Goal: Information Seeking & Learning: Learn about a topic

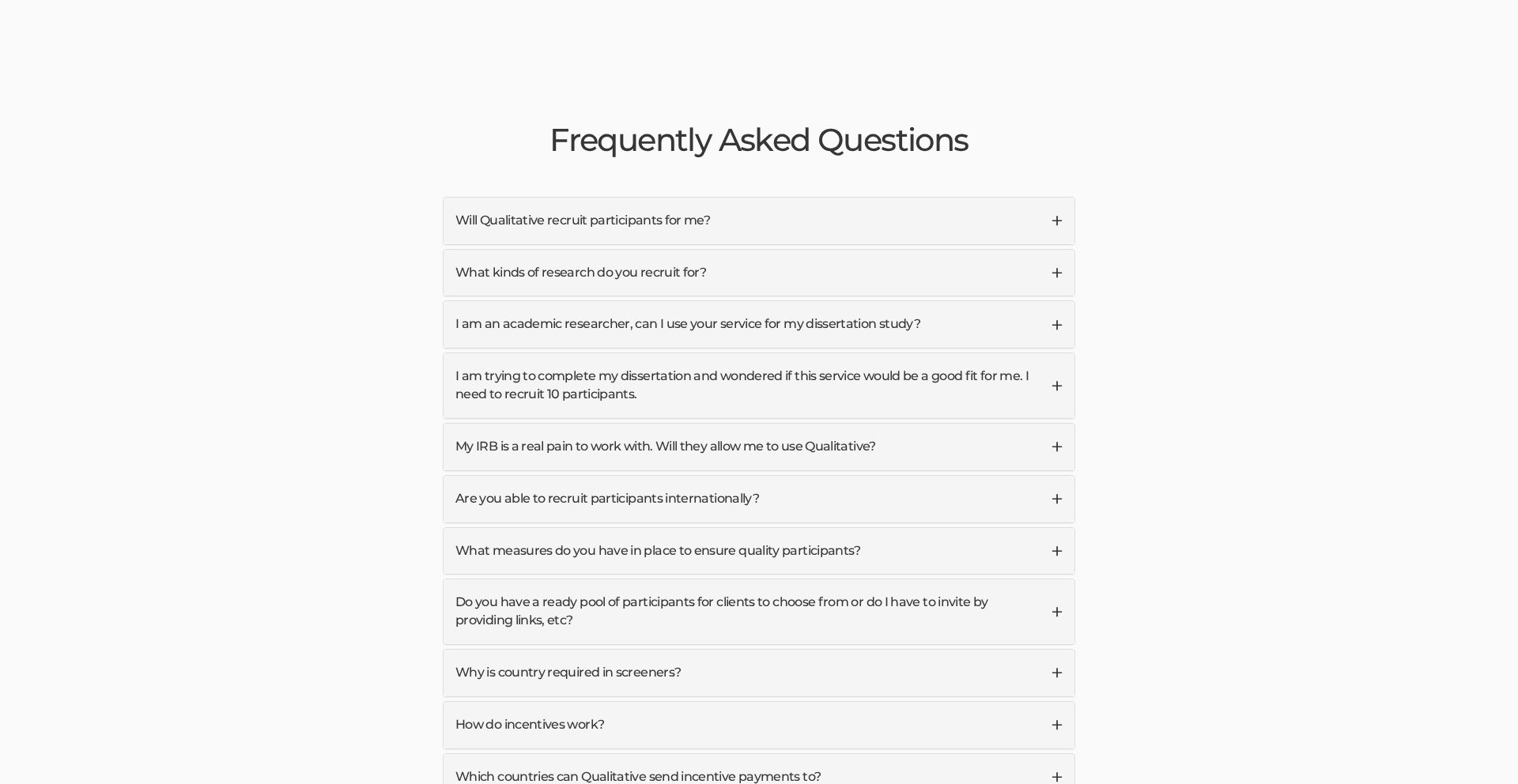
scroll to position [3709, 0]
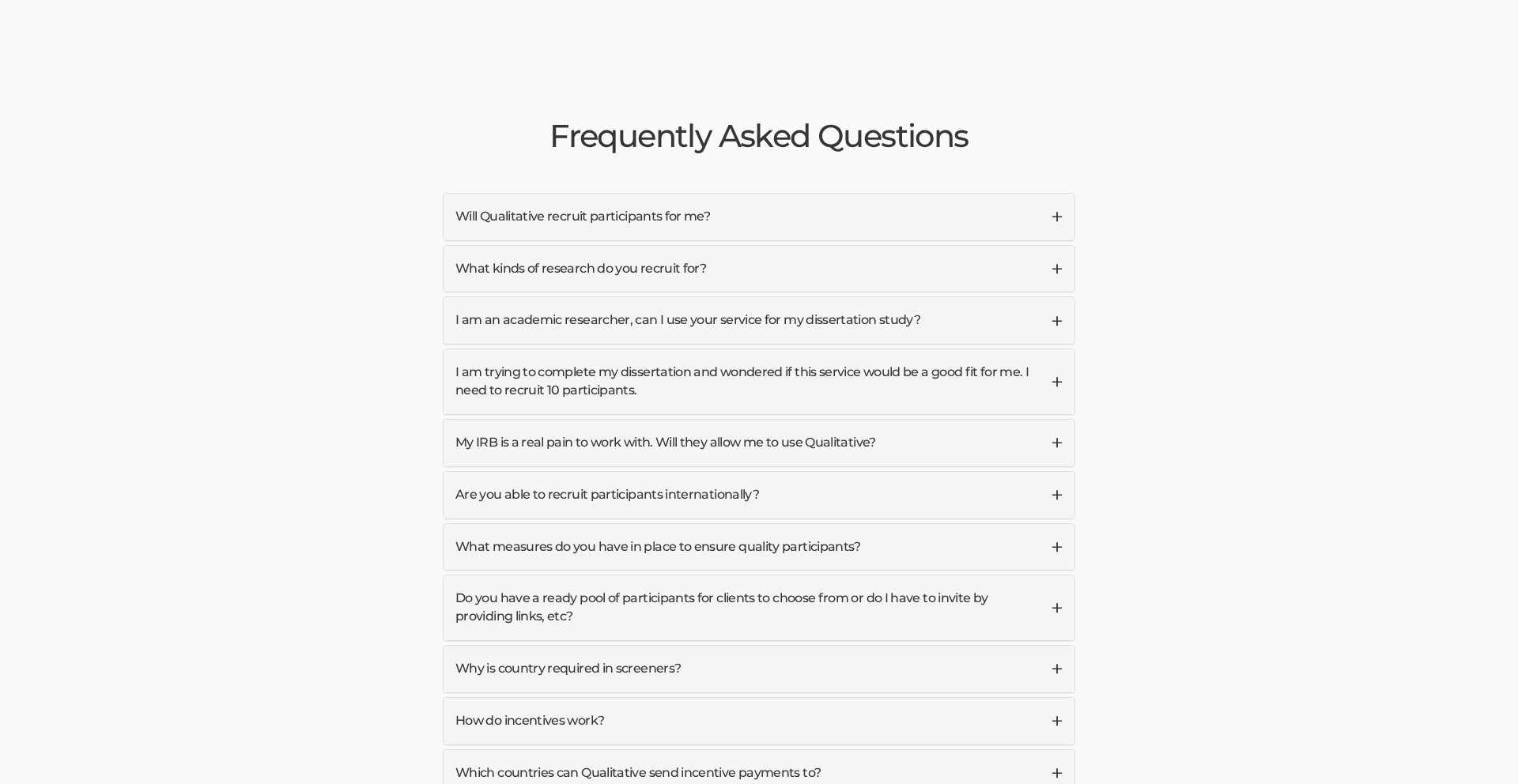
click at [748, 297] on link "I am an academic researcher, can I use your service for my dissertation study?" at bounding box center [759, 320] width 631 height 46
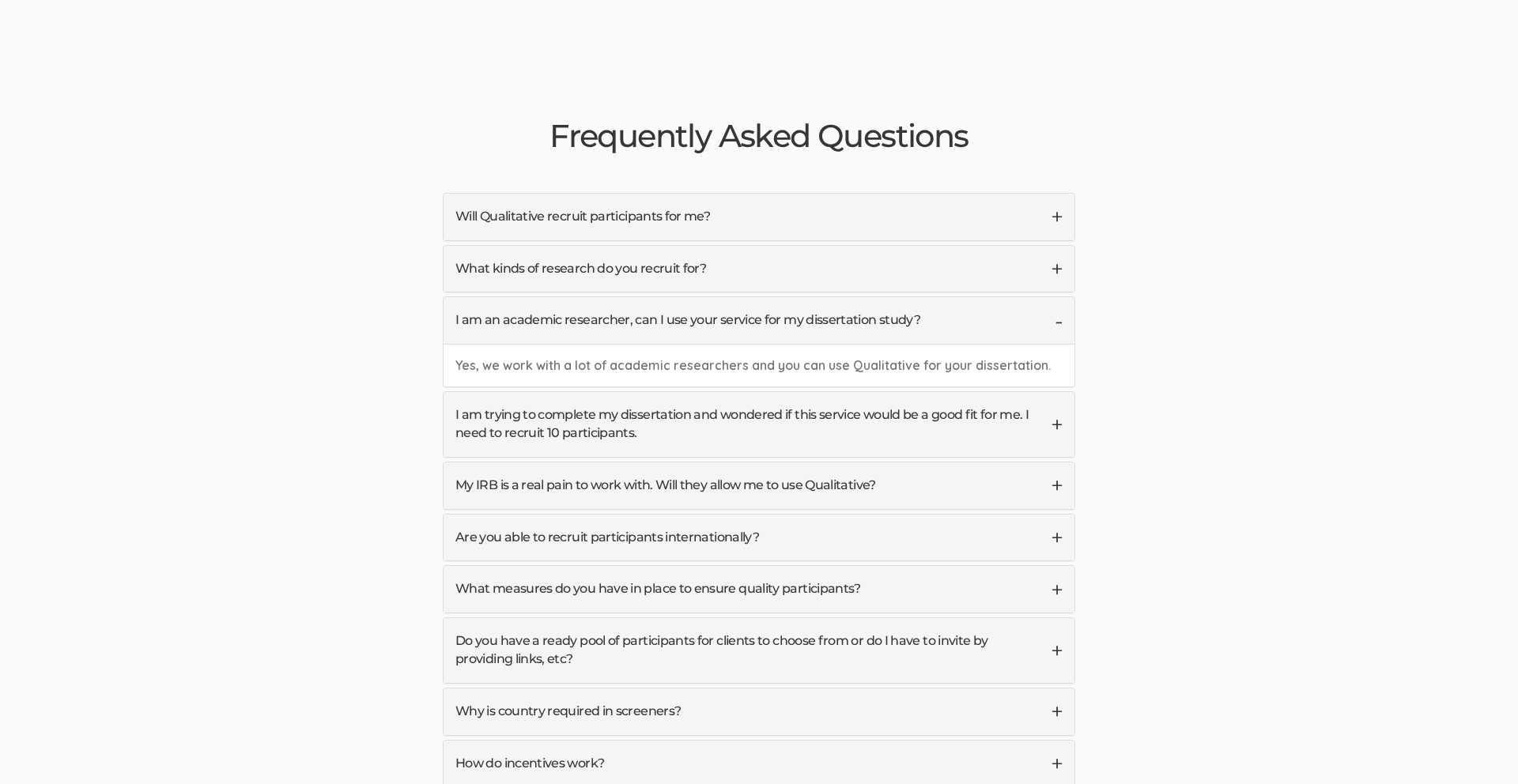
click at [748, 297] on link "I am an academic researcher, can I use your service for my dissertation study?" at bounding box center [759, 320] width 631 height 46
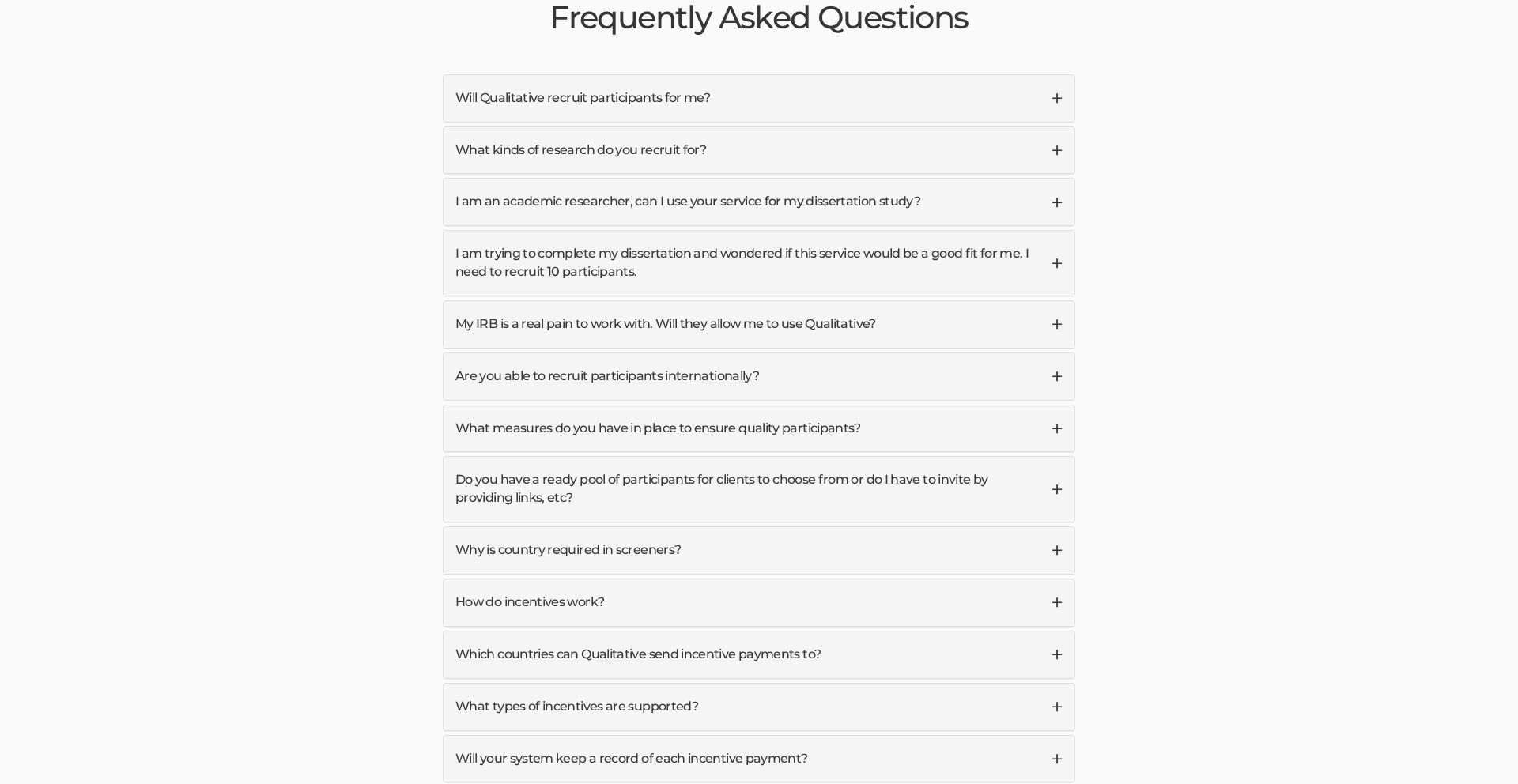
scroll to position [3838, 0]
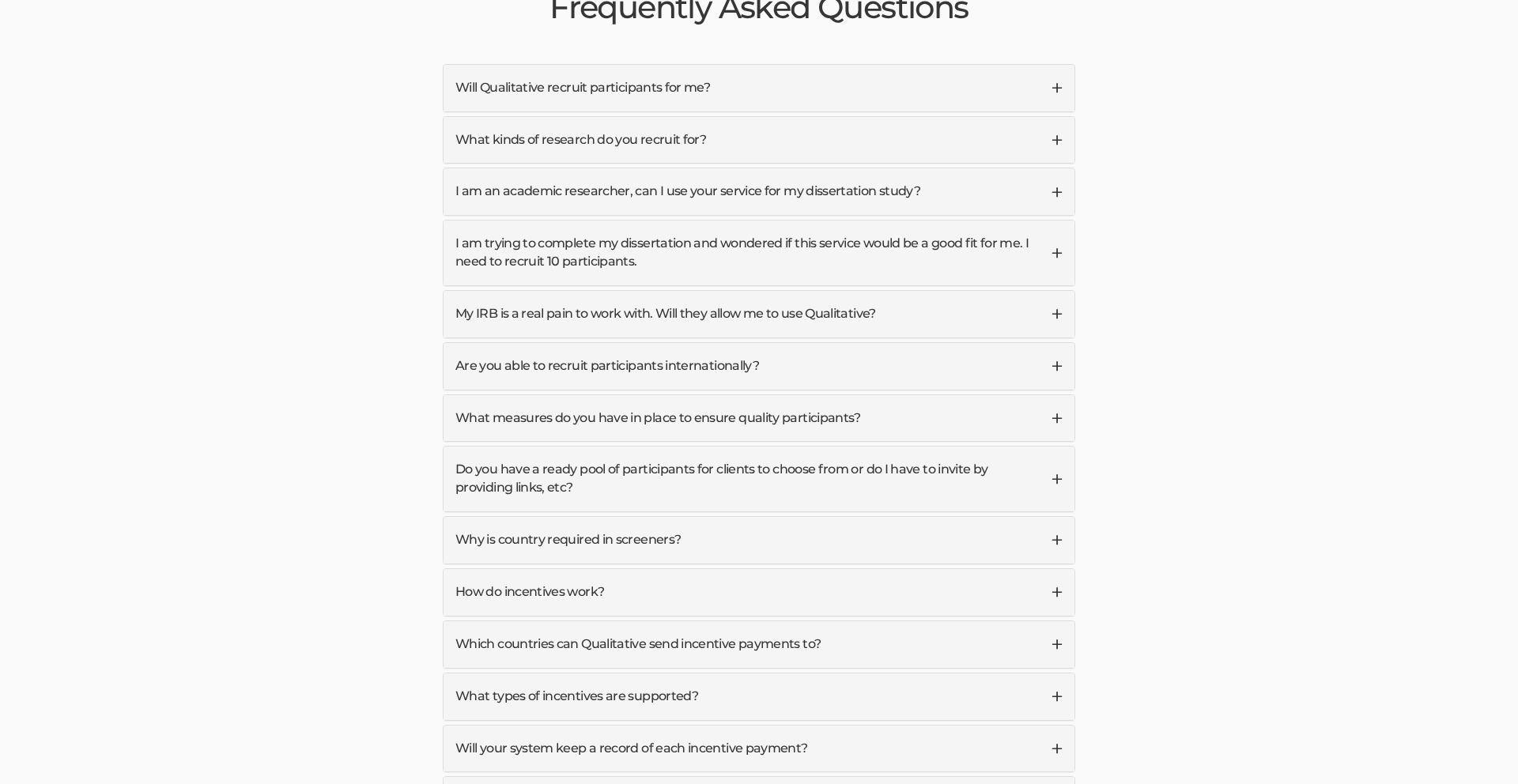
click at [752, 291] on link "My IRB is a real pain to work with. Will they allow me to use Qualitative?" at bounding box center [759, 313] width 631 height 46
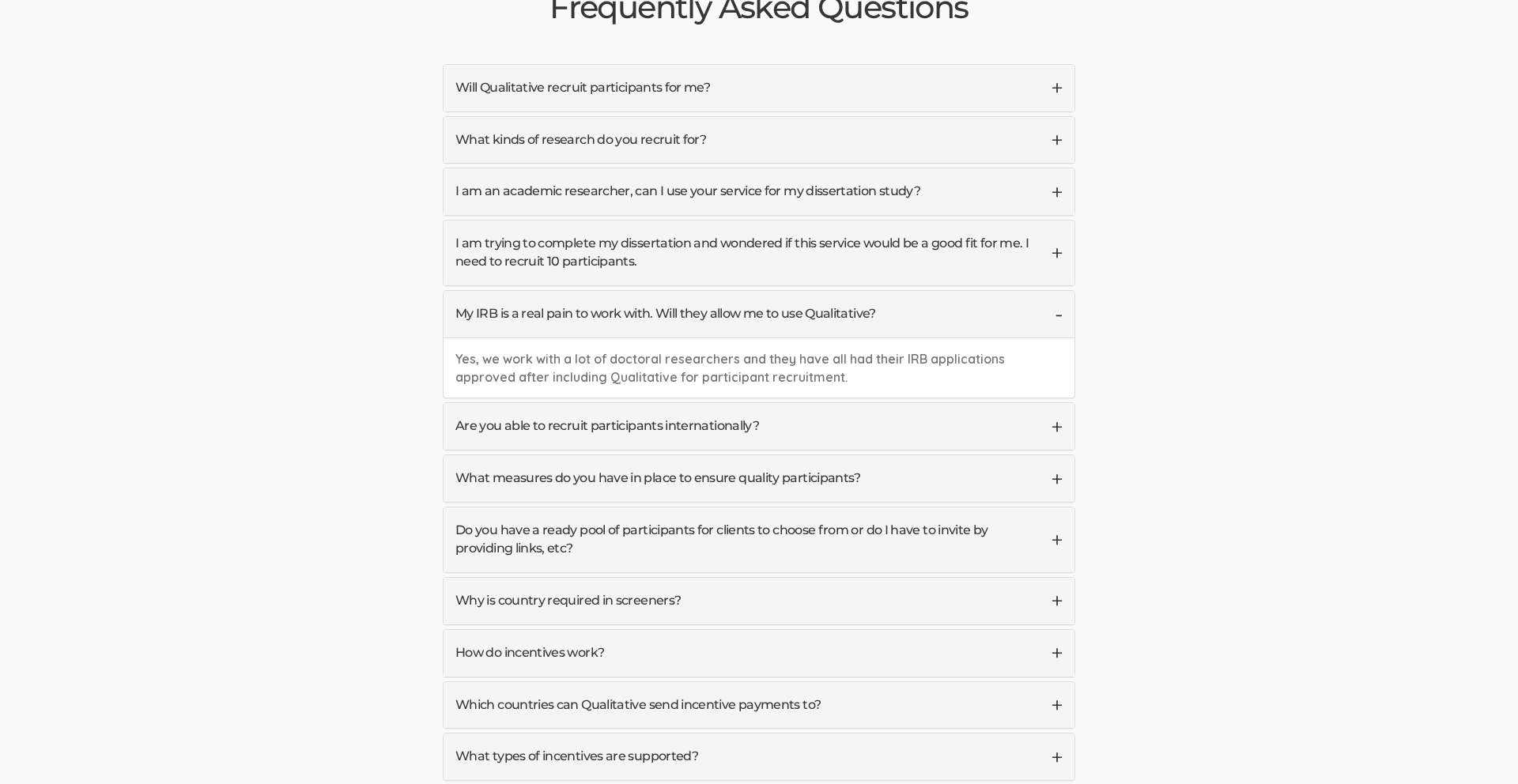
click at [753, 291] on link "My IRB is a real pain to work with. Will they allow me to use Qualitative?" at bounding box center [759, 313] width 631 height 46
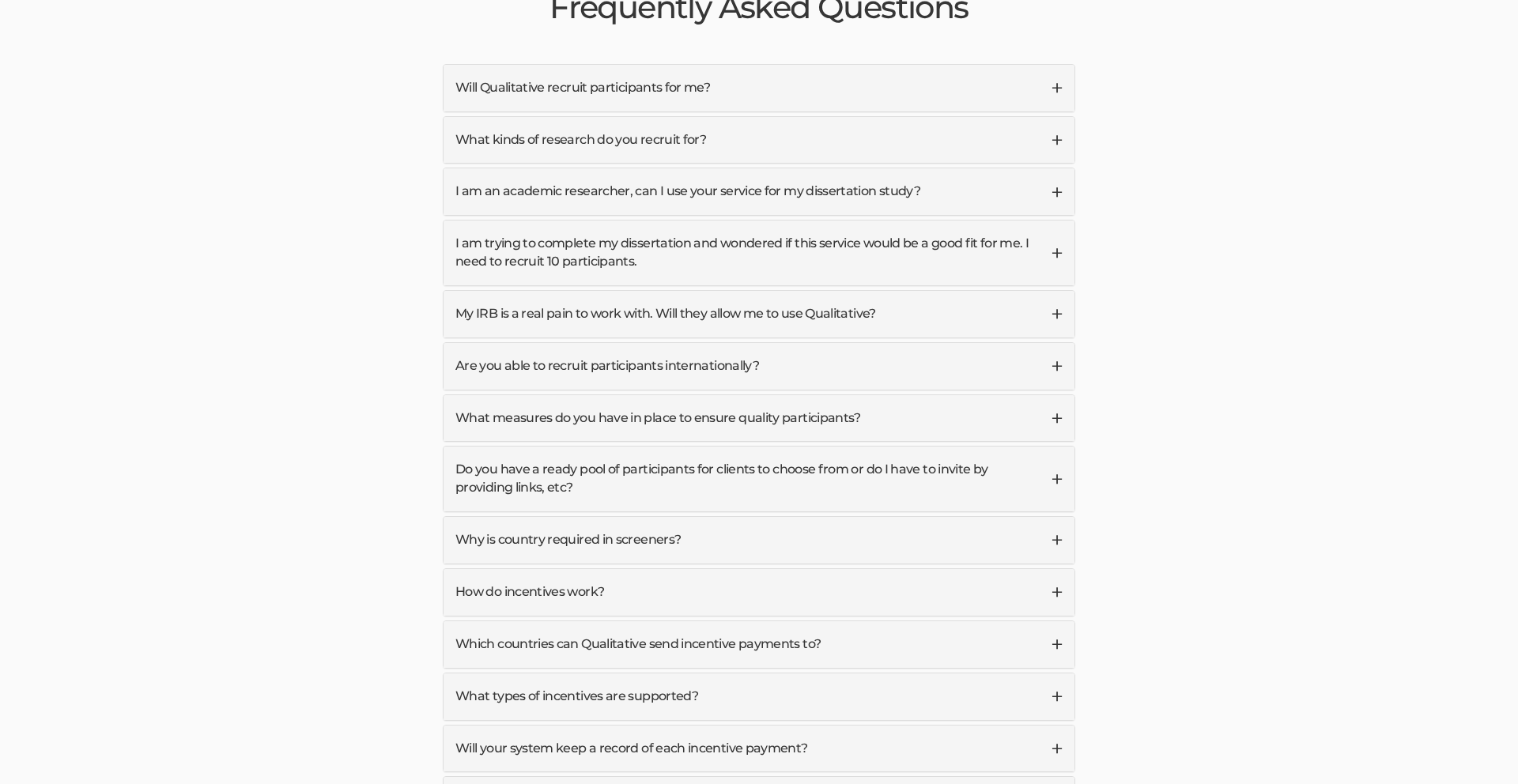
click at [759, 395] on link "What measures do you have in place to ensure quality participants?" at bounding box center [759, 418] width 631 height 46
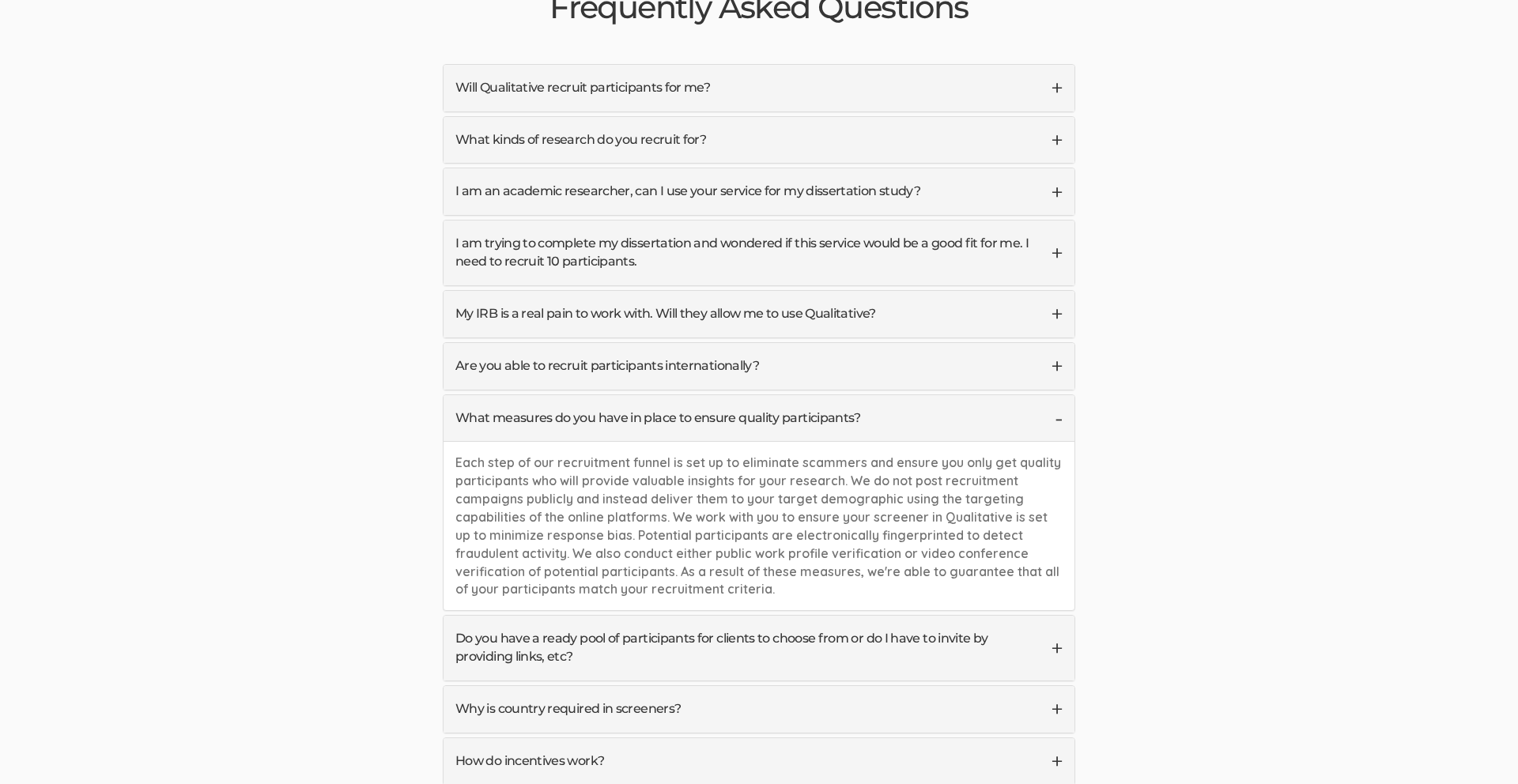
click at [759, 395] on link "What measures do you have in place to ensure quality participants?" at bounding box center [759, 418] width 631 height 46
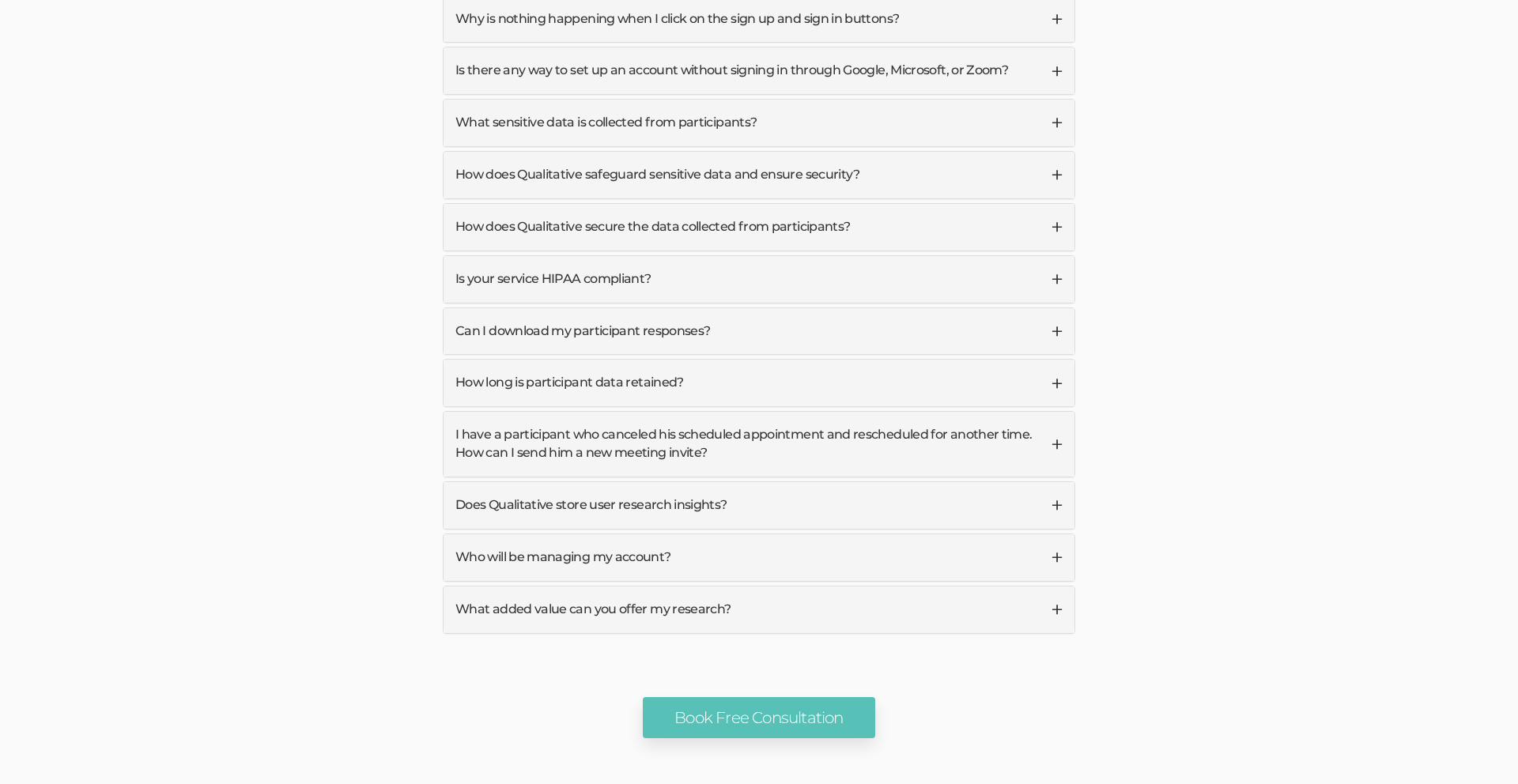
scroll to position [4823, 0]
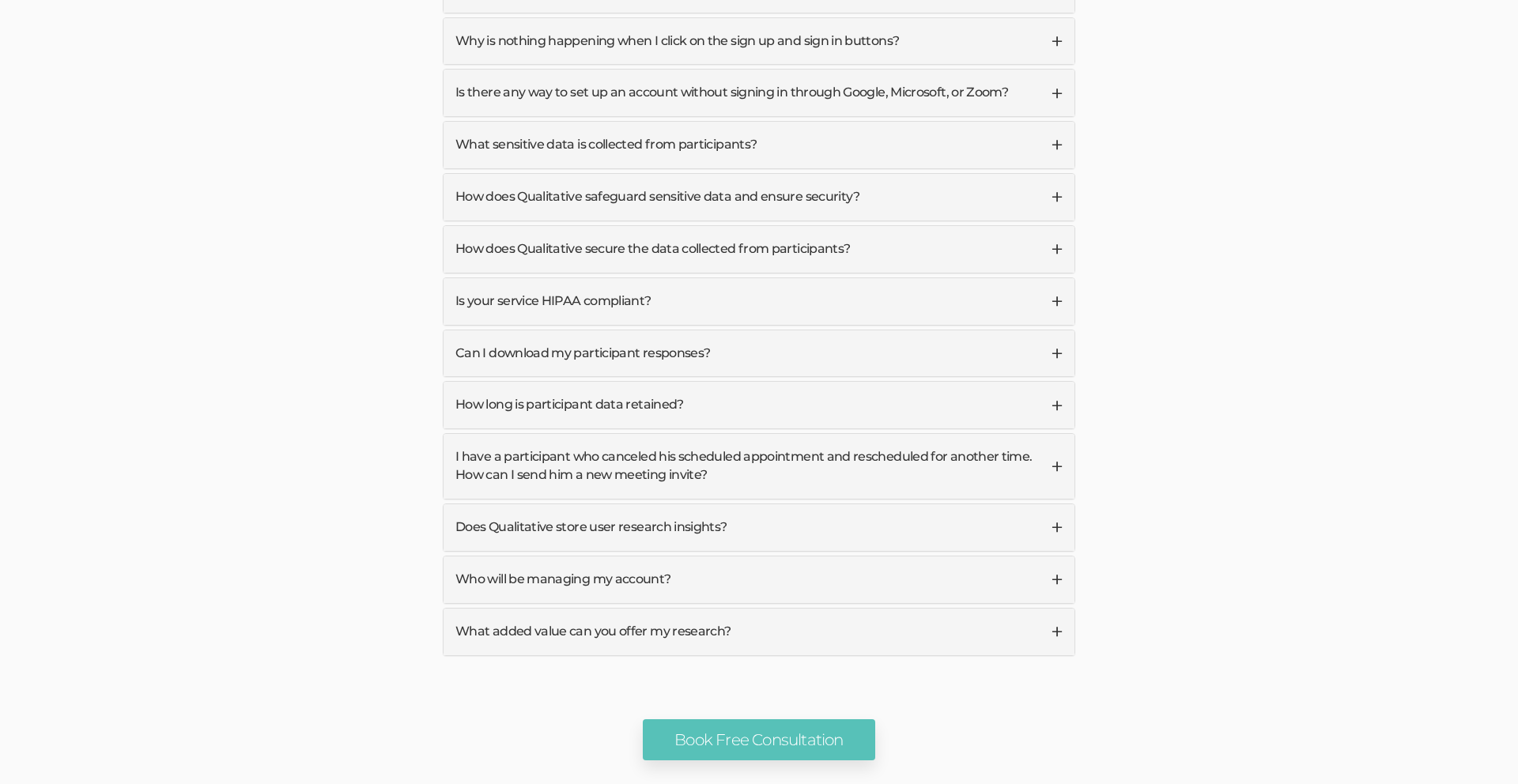
click at [742, 330] on link "Can I download my participant responses?" at bounding box center [759, 353] width 631 height 46
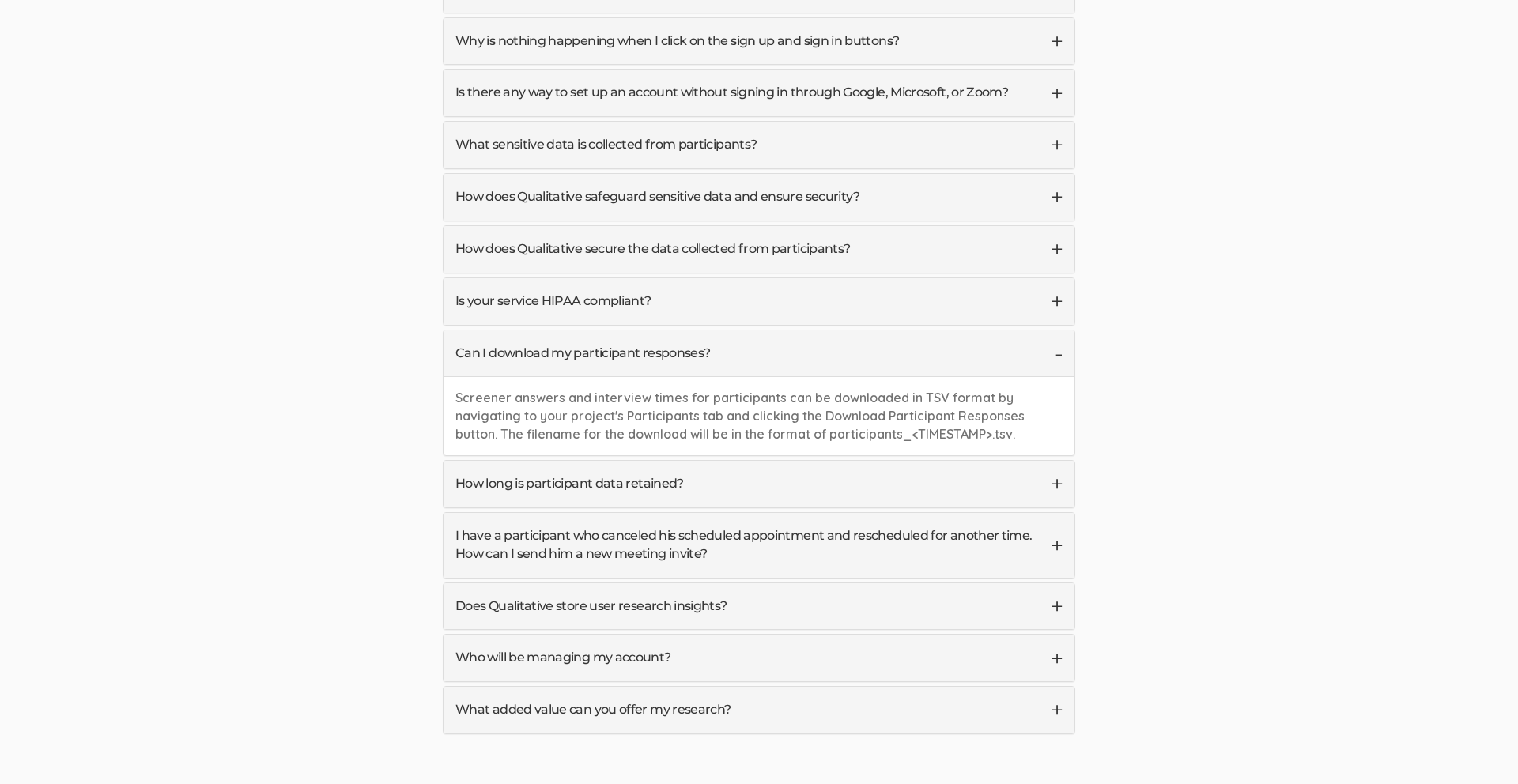
click at [742, 330] on link "Can I download my participant responses?" at bounding box center [759, 353] width 631 height 46
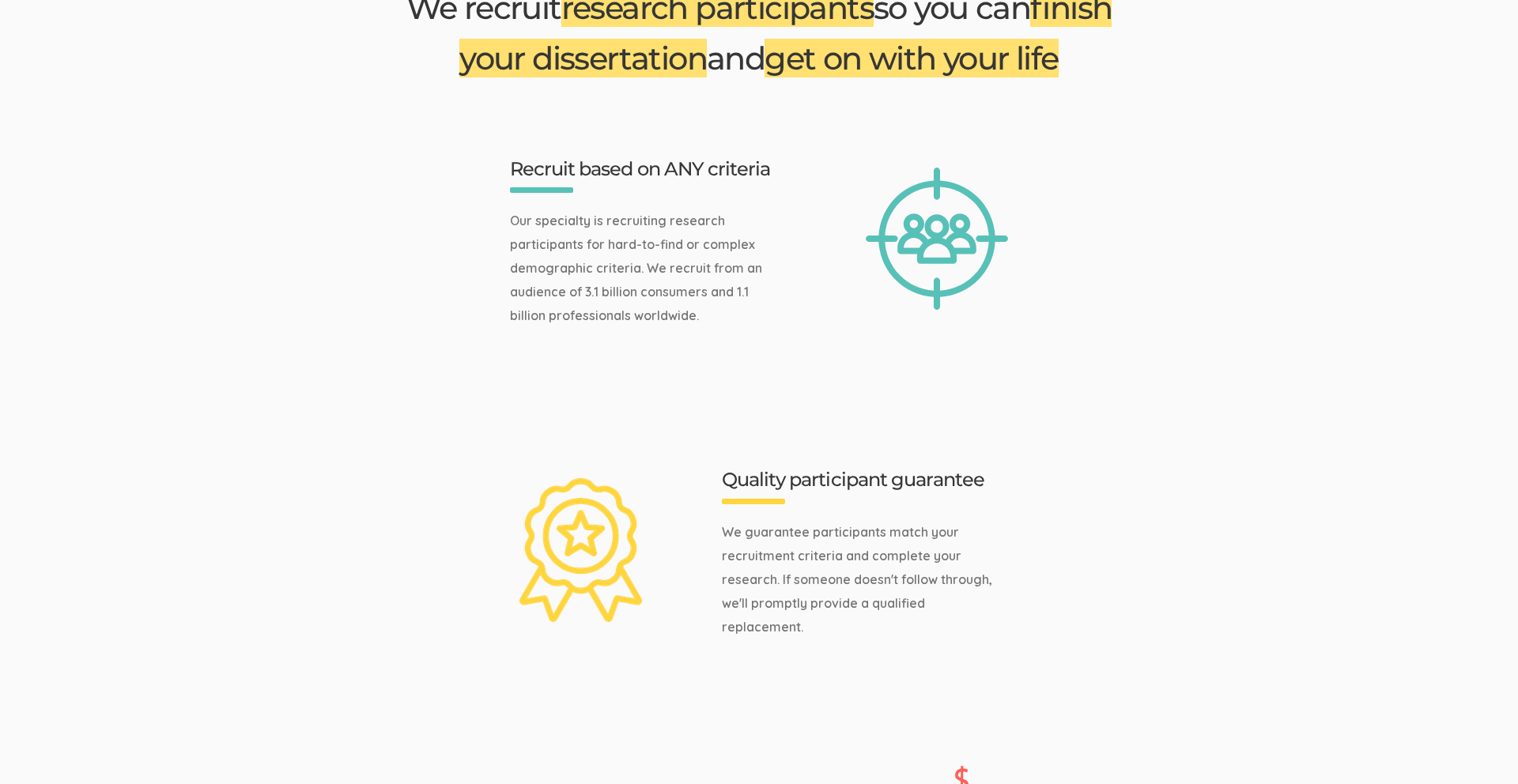
scroll to position [0, 0]
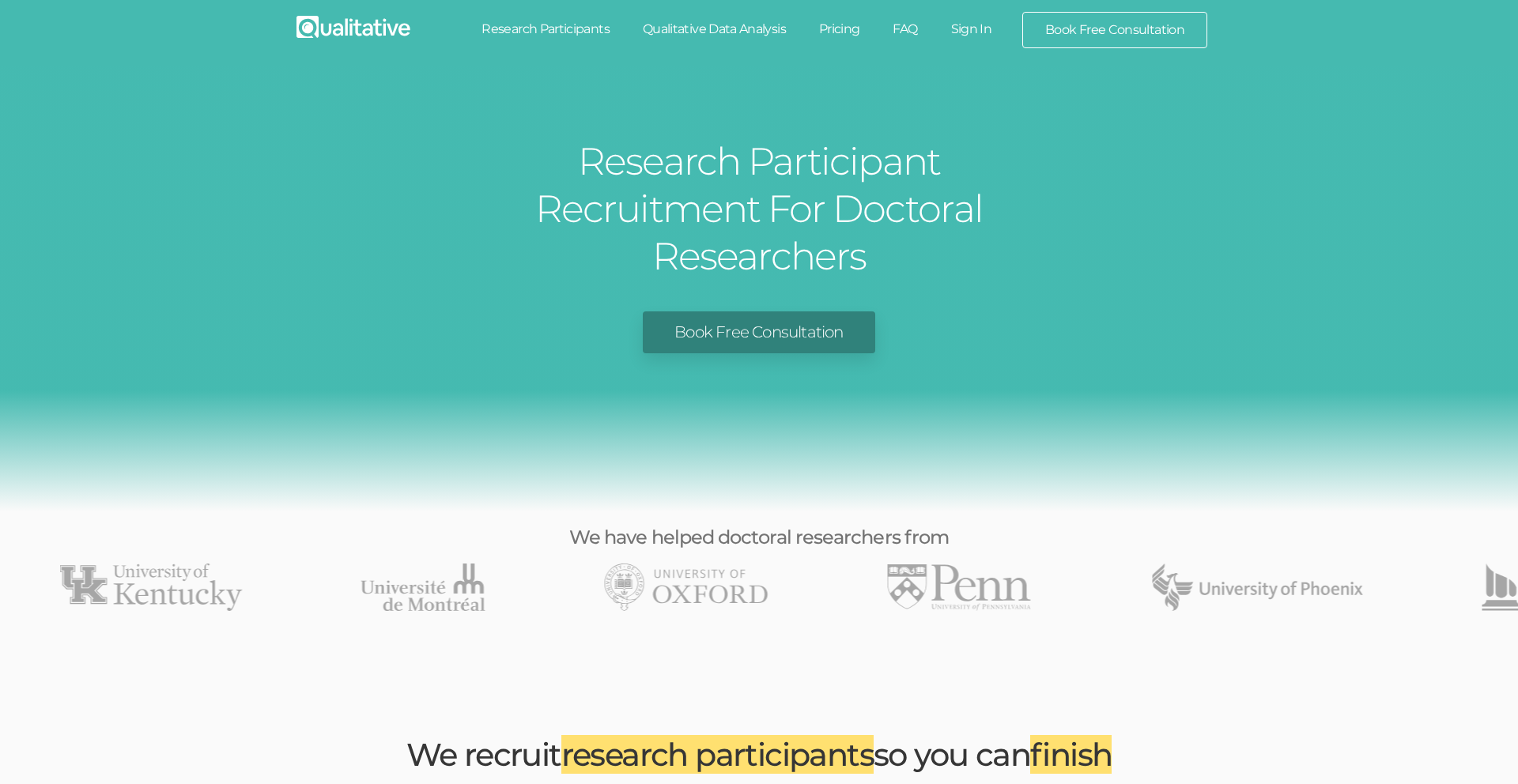
click at [830, 33] on link "Pricing" at bounding box center [840, 29] width 74 height 34
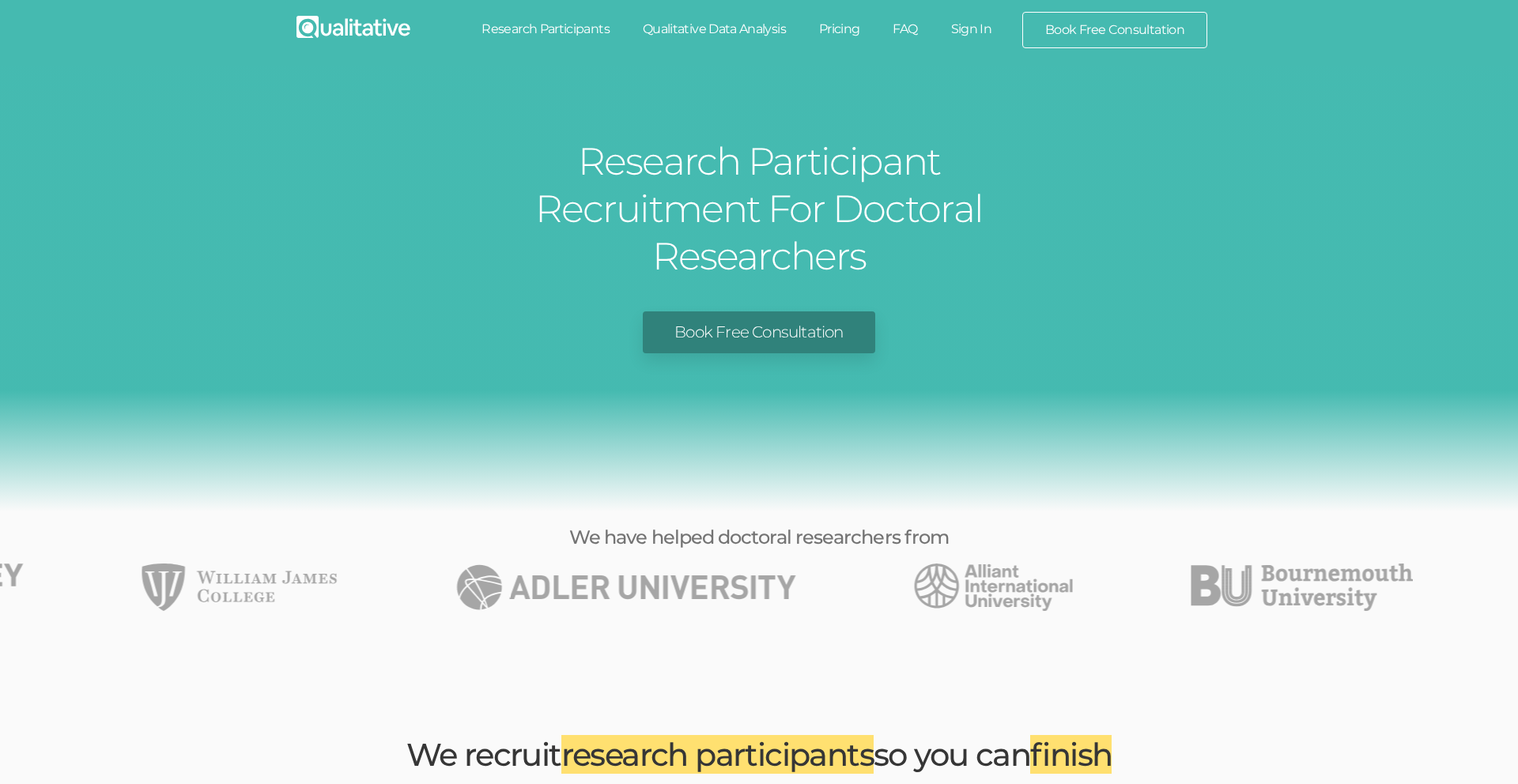
click at [917, 28] on link "FAQ" at bounding box center [904, 29] width 58 height 34
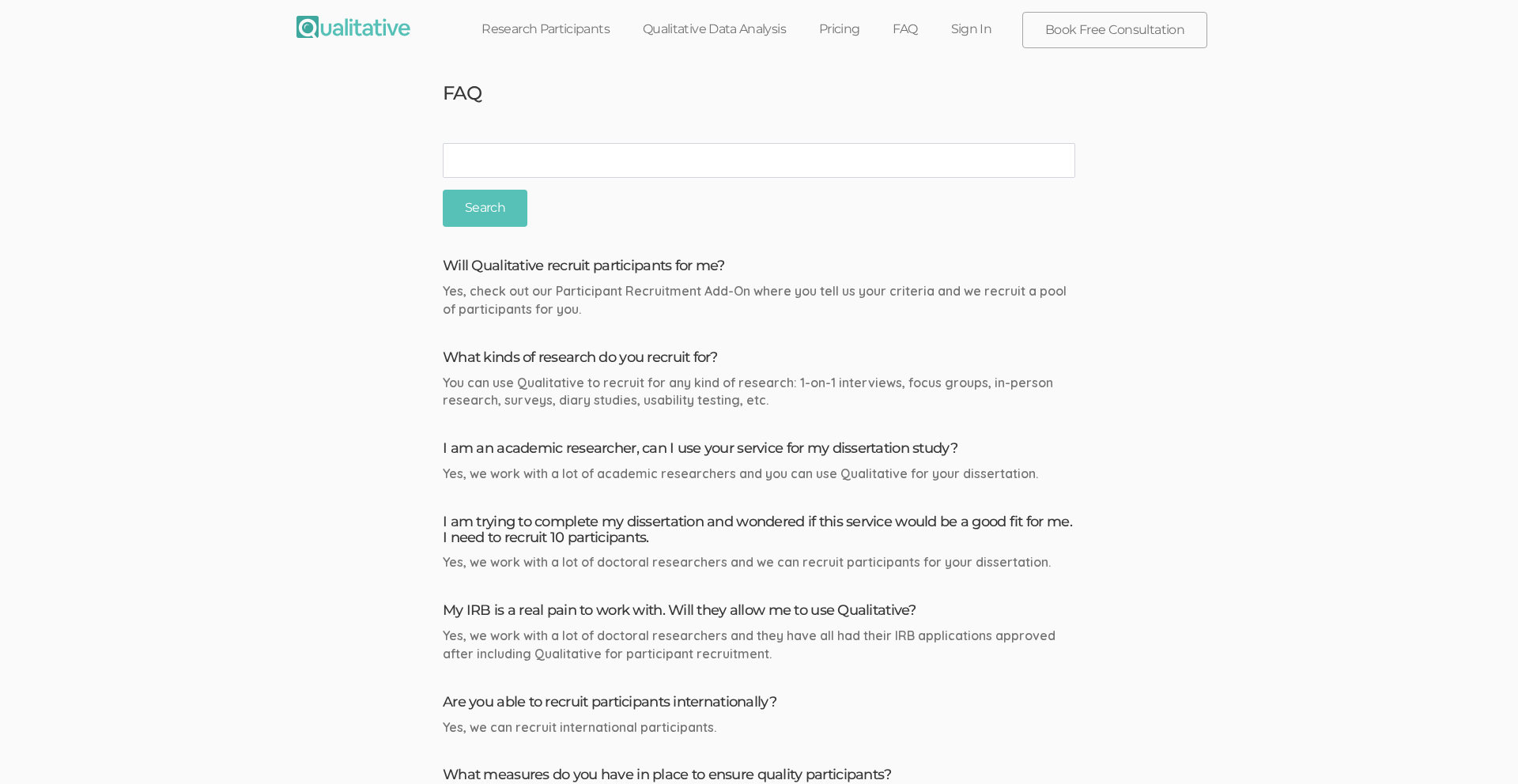
click at [556, 27] on link "Research Participants" at bounding box center [546, 29] width 161 height 34
